Goal: Communication & Community: Answer question/provide support

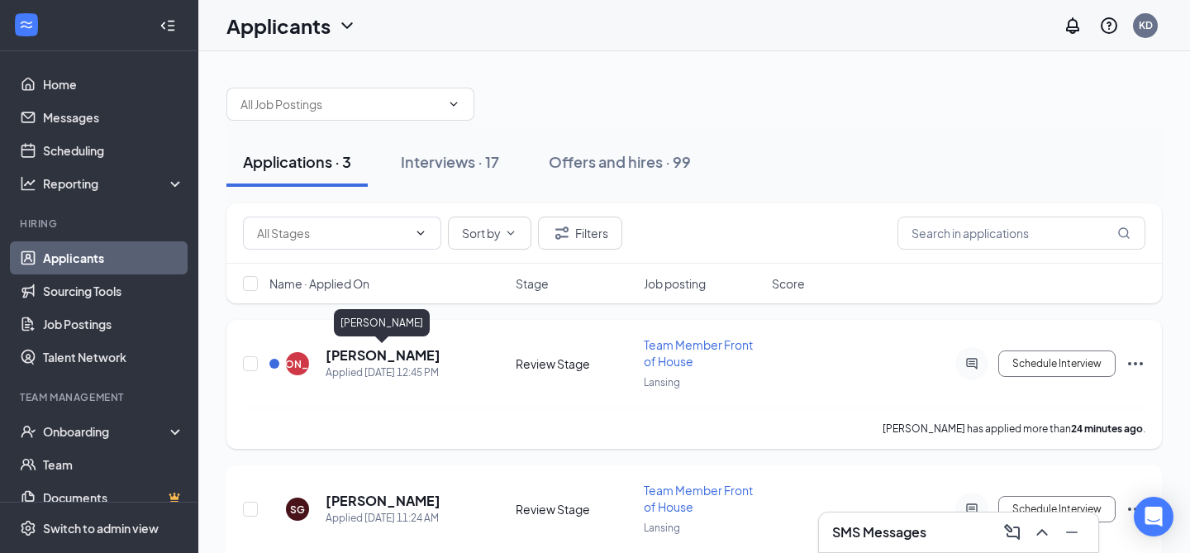
click at [365, 357] on h5 "[PERSON_NAME]" at bounding box center [383, 355] width 115 height 18
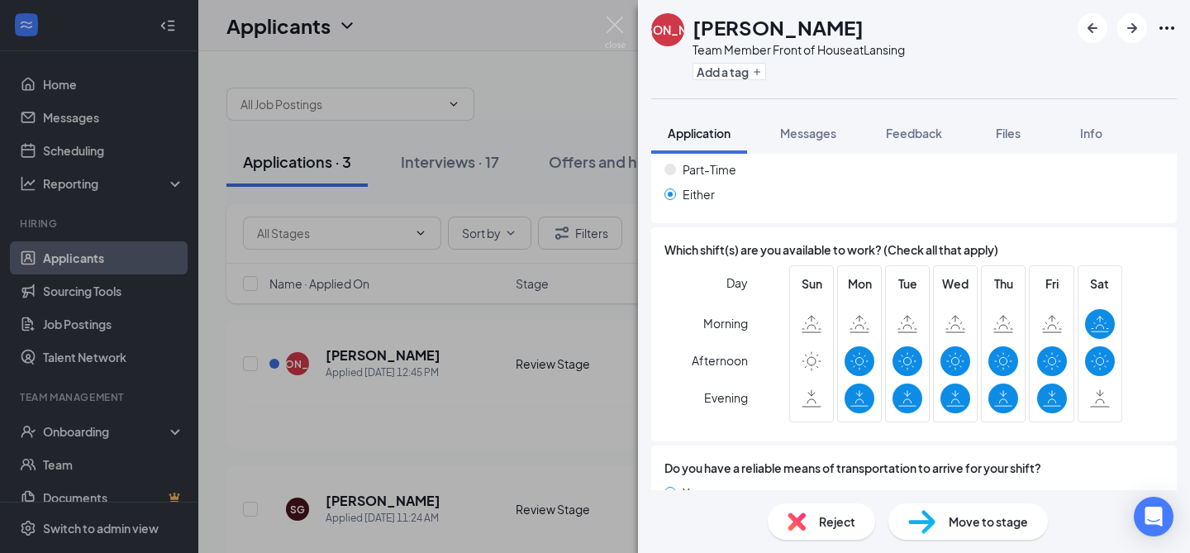
scroll to position [1014, 0]
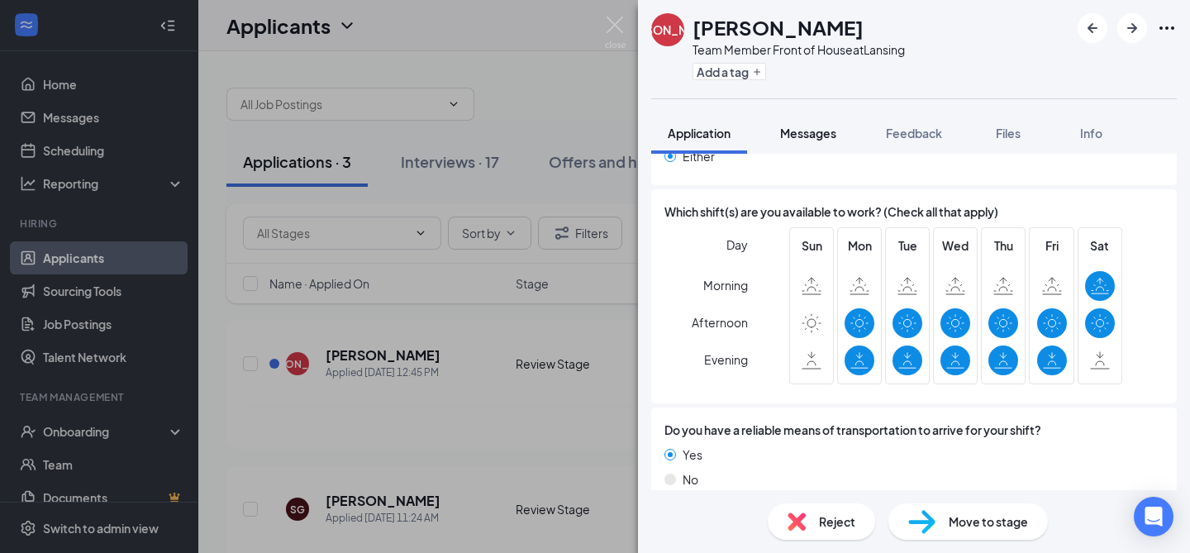
click at [828, 129] on span "Messages" at bounding box center [808, 133] width 56 height 15
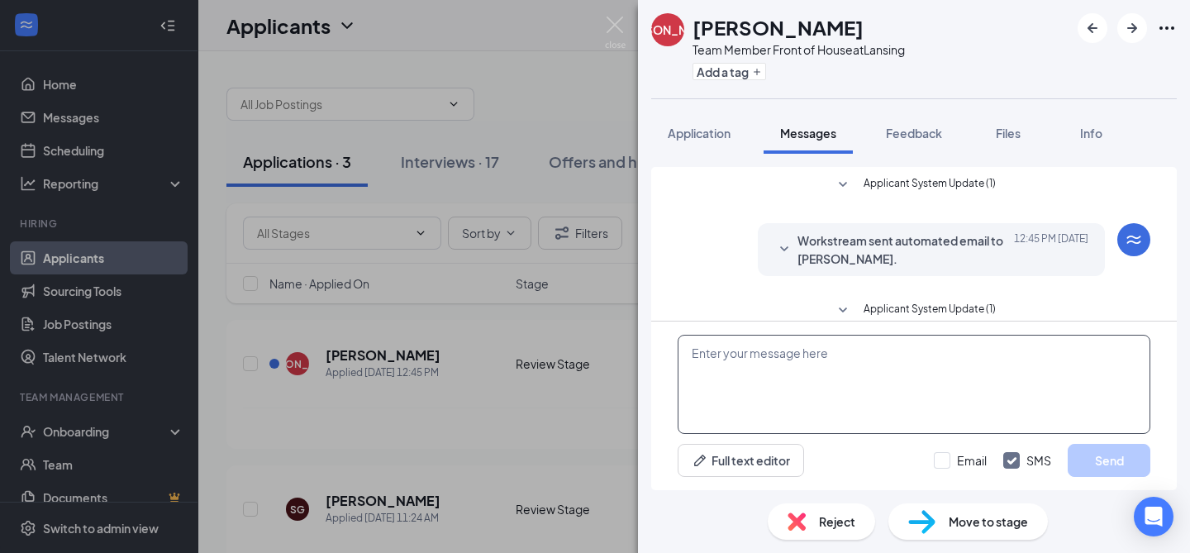
click at [788, 389] on textarea at bounding box center [914, 384] width 473 height 99
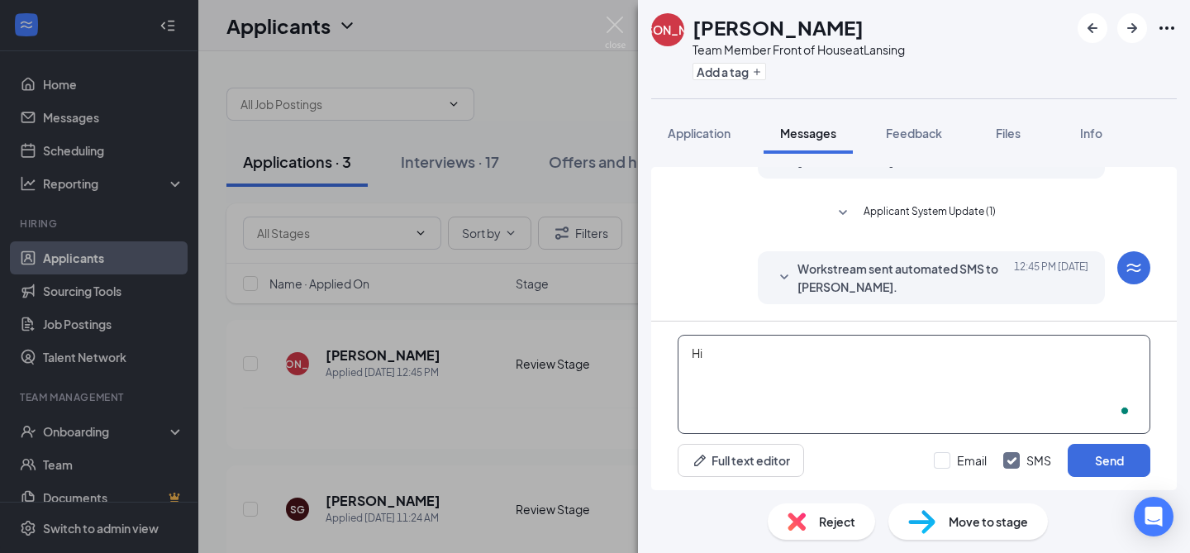
type textarea "H"
click at [698, 139] on span "Application" at bounding box center [699, 133] width 63 height 15
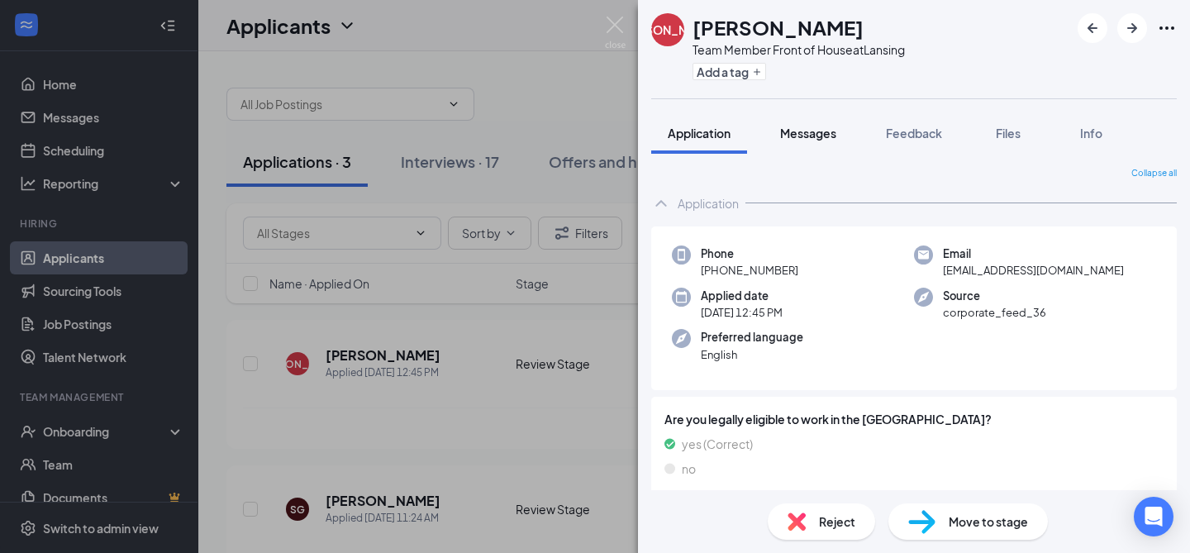
click at [815, 128] on span "Messages" at bounding box center [808, 133] width 56 height 15
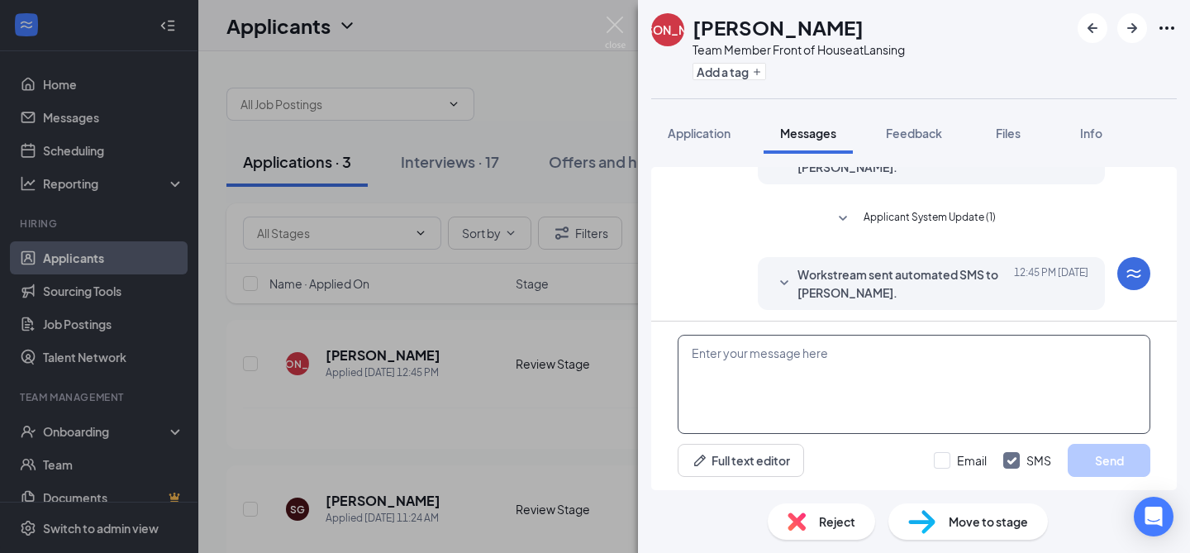
click at [776, 376] on textarea at bounding box center [914, 384] width 473 height 99
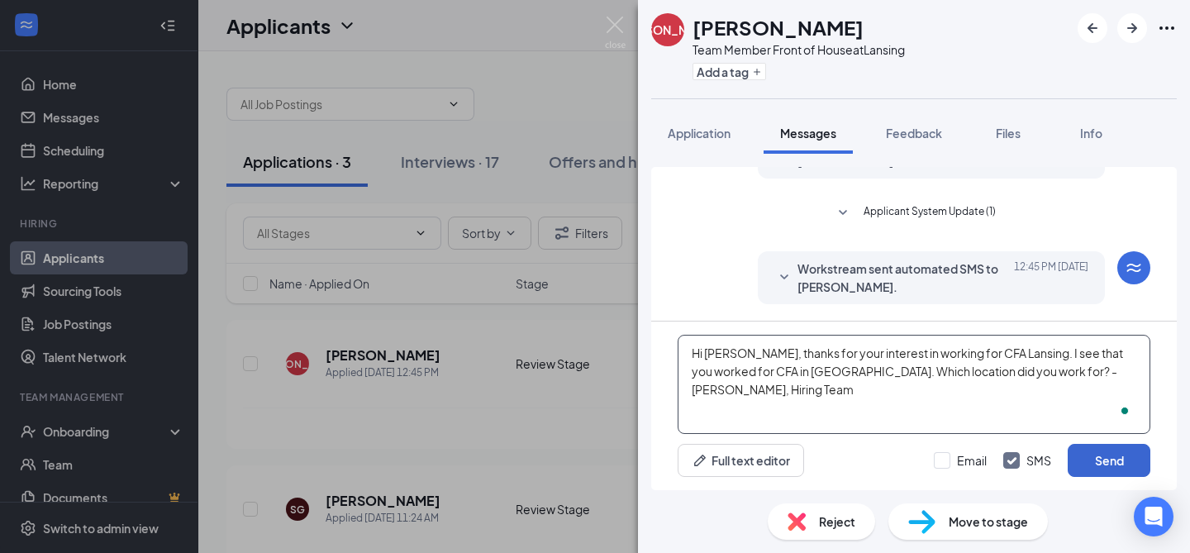
type textarea "Hi [PERSON_NAME], thanks for your interest in working for CFA Lansing. I see th…"
click at [1094, 466] on button "Send" at bounding box center [1109, 460] width 83 height 33
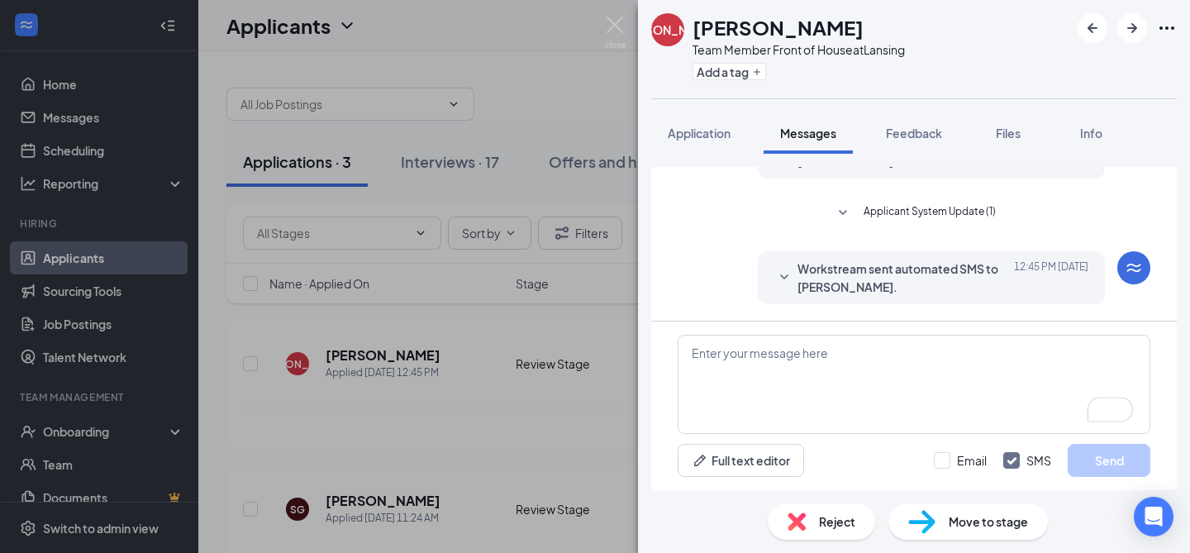
scroll to position [240, 0]
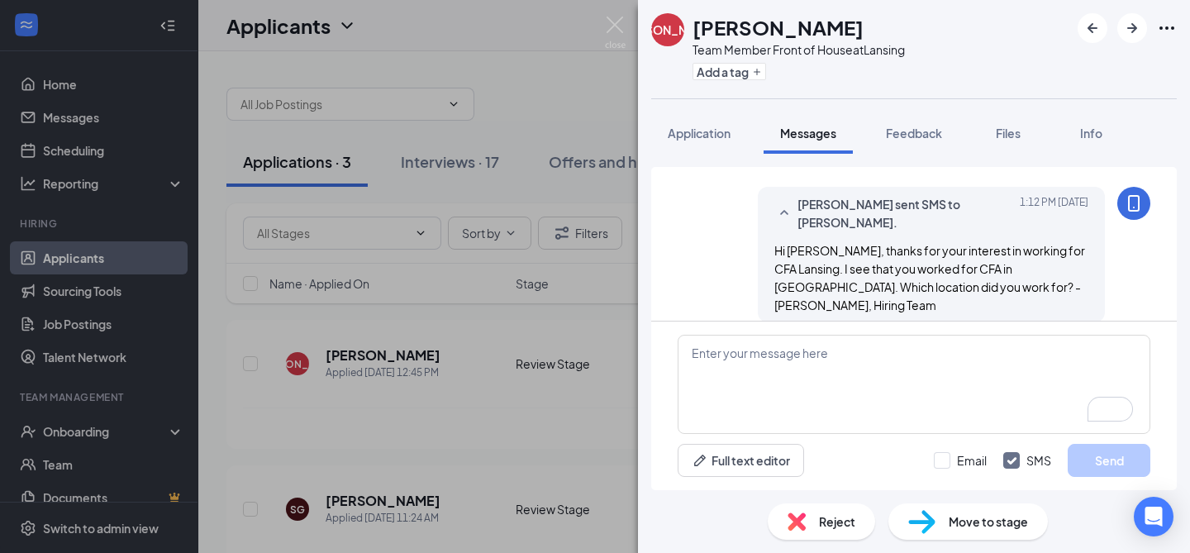
click at [621, 23] on img at bounding box center [615, 33] width 21 height 32
